Goal: Information Seeking & Learning: Find specific fact

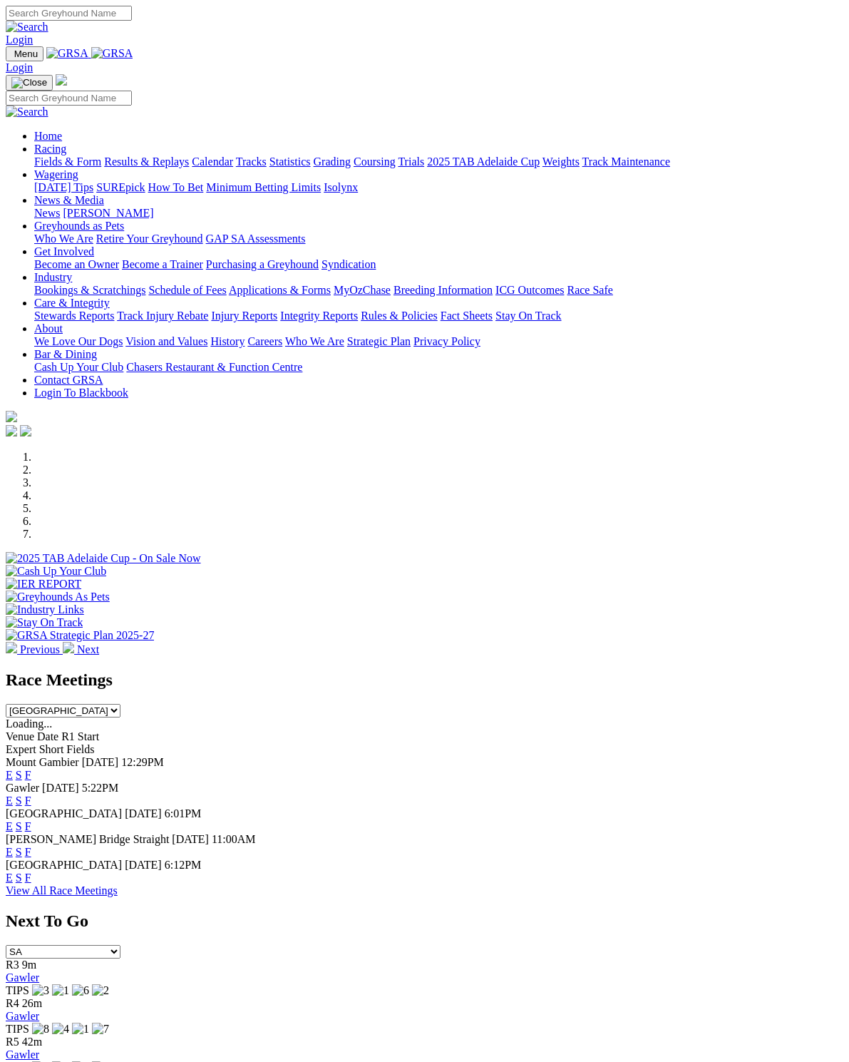
click at [31, 769] on link "F" at bounding box center [28, 775] width 6 height 12
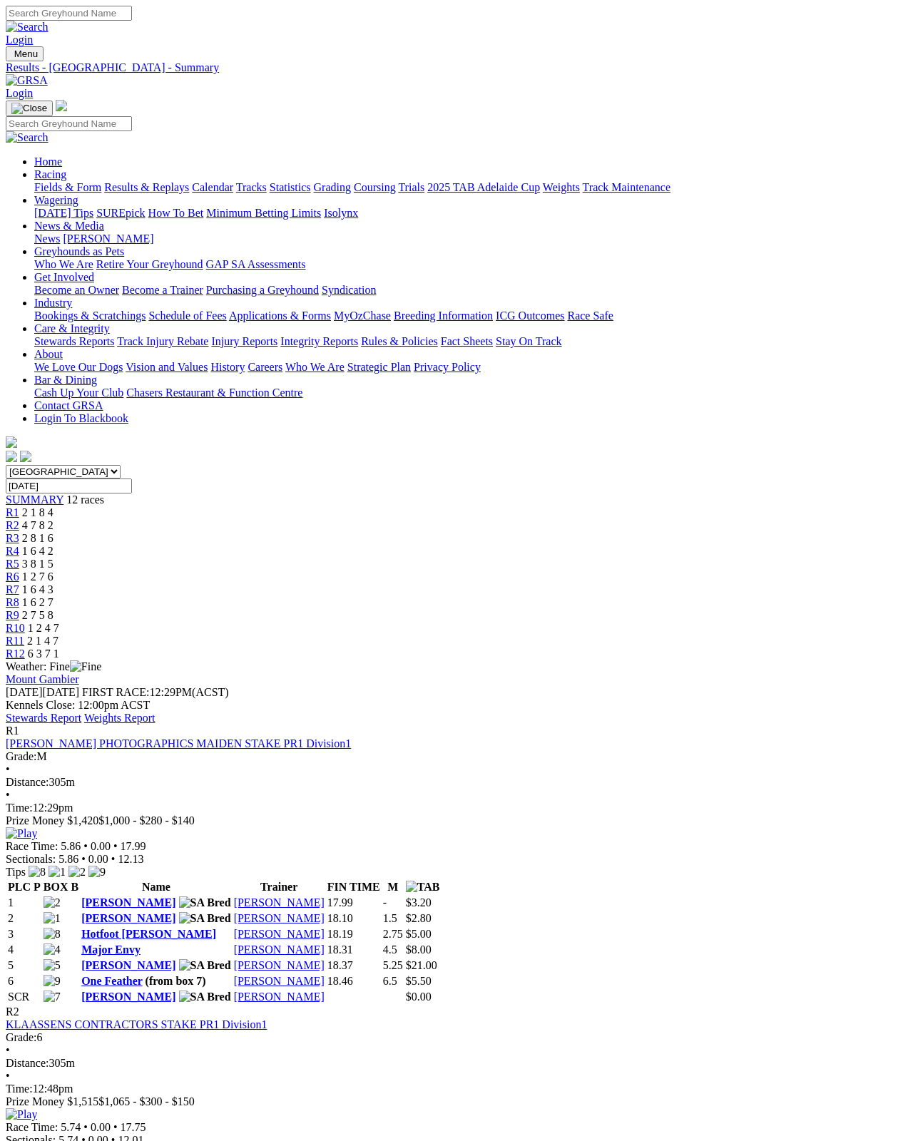
click at [81, 712] on link "Stewards Report" at bounding box center [44, 718] width 76 height 12
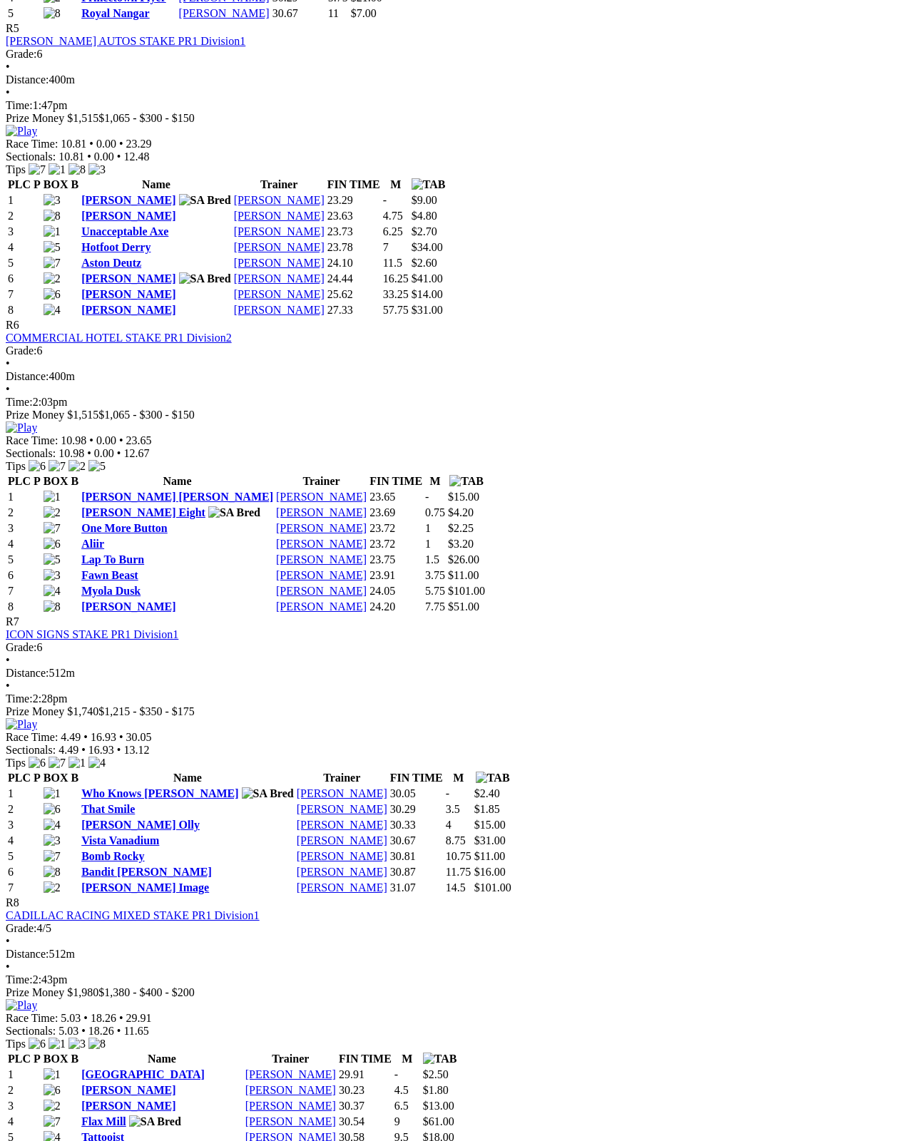
scroll to position [1782, 0]
